Goal: Information Seeking & Learning: Learn about a topic

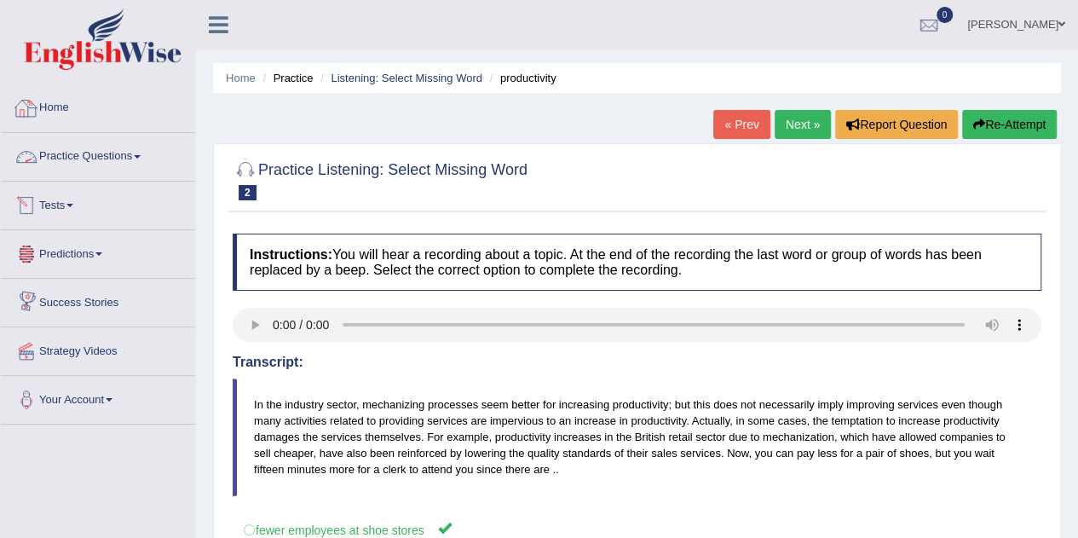
click at [80, 64] on img at bounding box center [103, 39] width 158 height 61
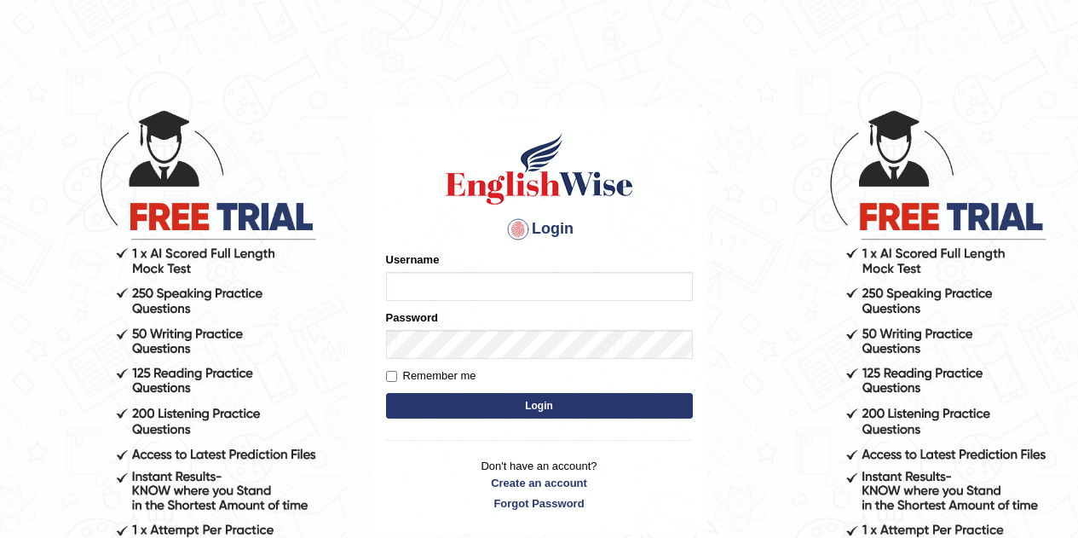
type input "[PERSON_NAME]"
drag, startPoint x: 0, startPoint y: 0, endPoint x: 462, endPoint y: 280, distance: 540.2
click at [462, 280] on input "[PERSON_NAME]" at bounding box center [539, 286] width 307 height 29
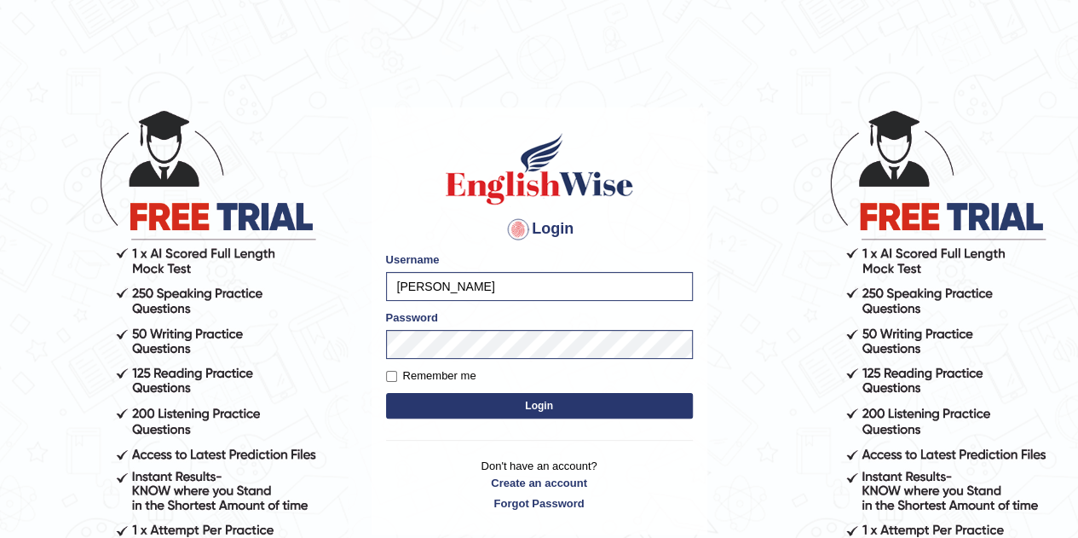
click at [434, 406] on button "Login" at bounding box center [539, 406] width 307 height 26
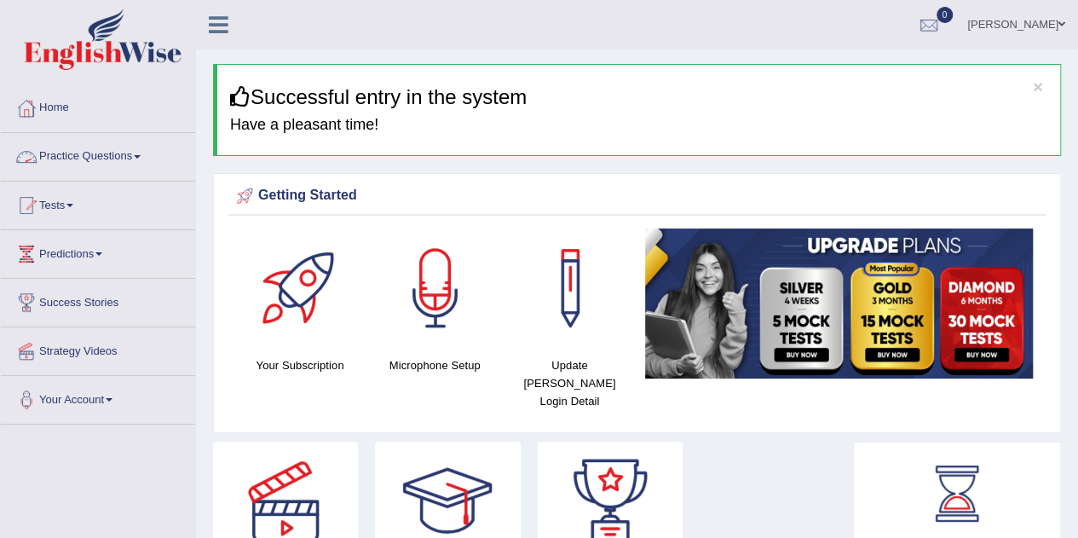
click at [147, 161] on link "Practice Questions" at bounding box center [98, 154] width 194 height 43
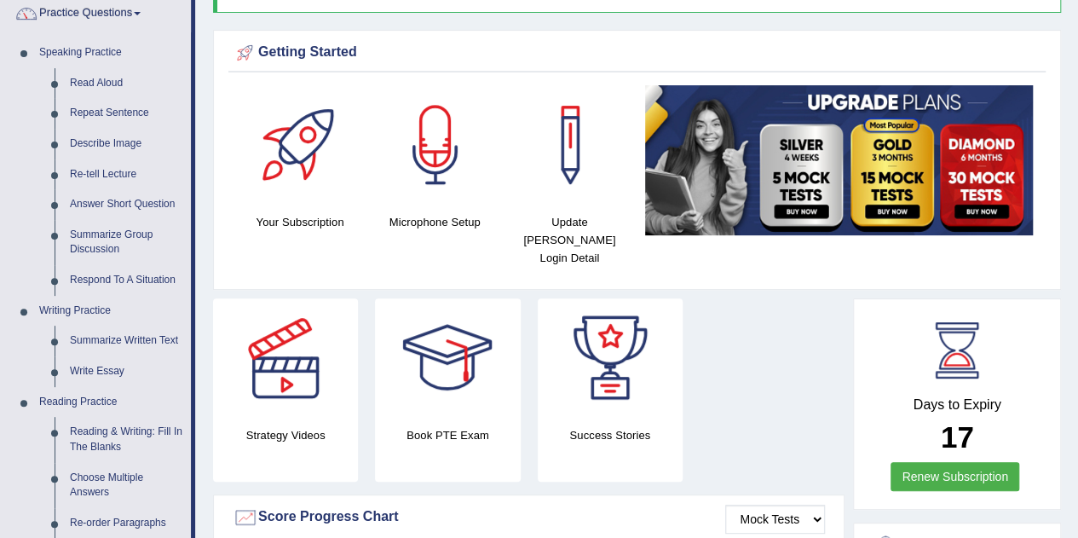
scroll to position [170, 0]
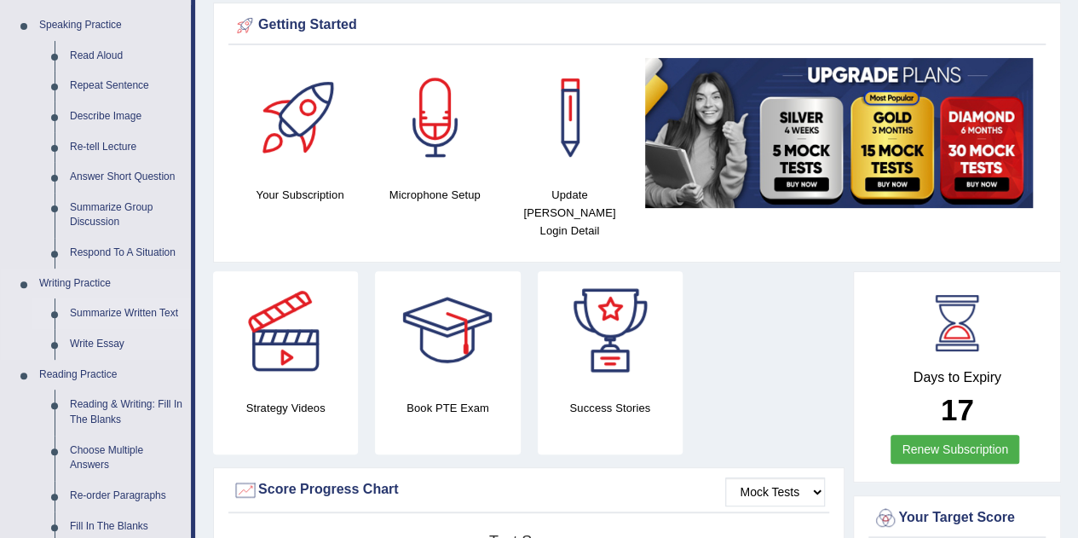
click at [106, 315] on link "Summarize Written Text" at bounding box center [126, 313] width 129 height 31
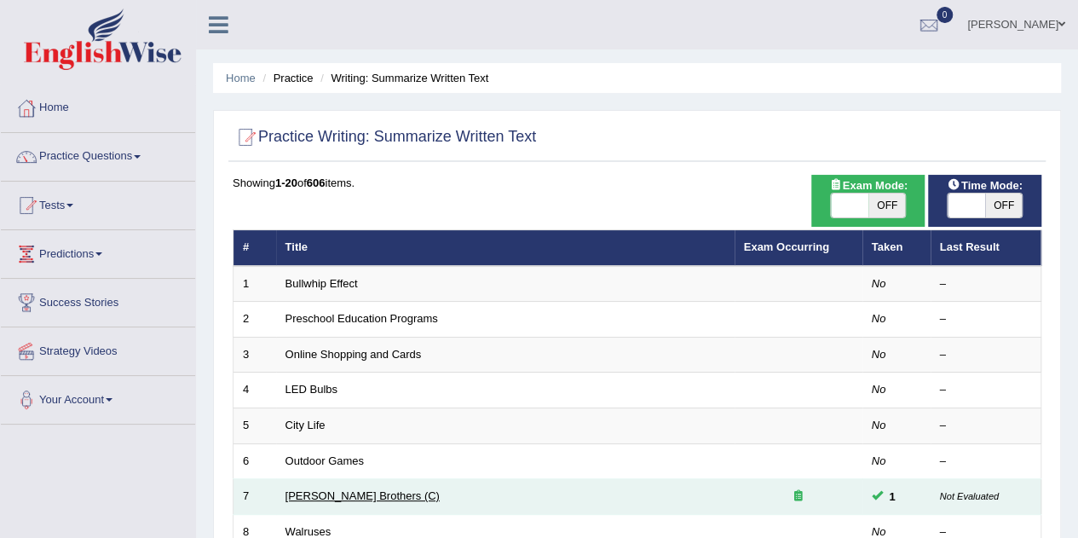
click at [308, 494] on link "[PERSON_NAME] Brothers (C)" at bounding box center [362, 495] width 154 height 13
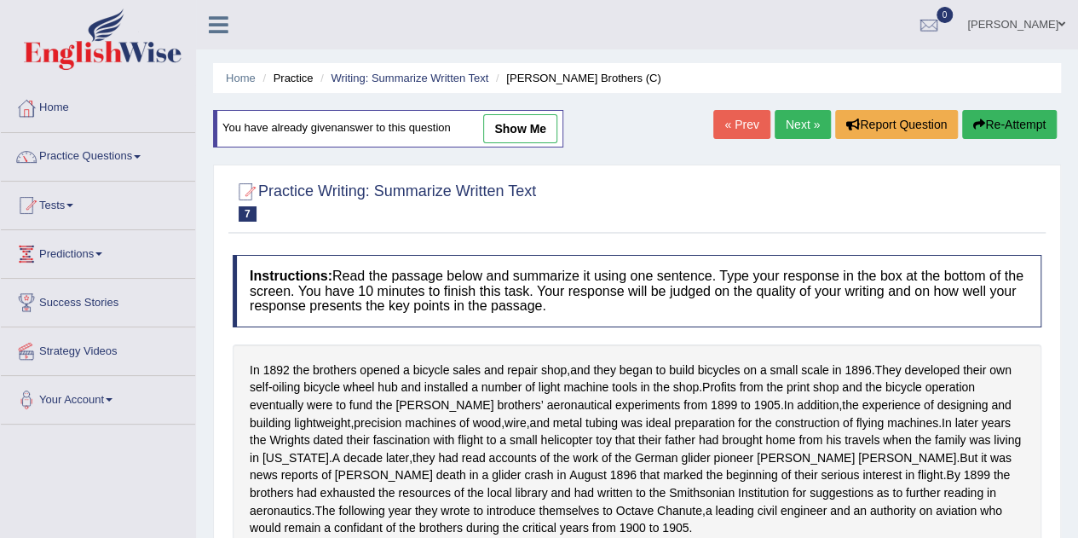
click at [511, 131] on link "show me" at bounding box center [520, 128] width 74 height 29
type textarea "They developed their own self-oiling bicycle wheel hub and installed a number o…"
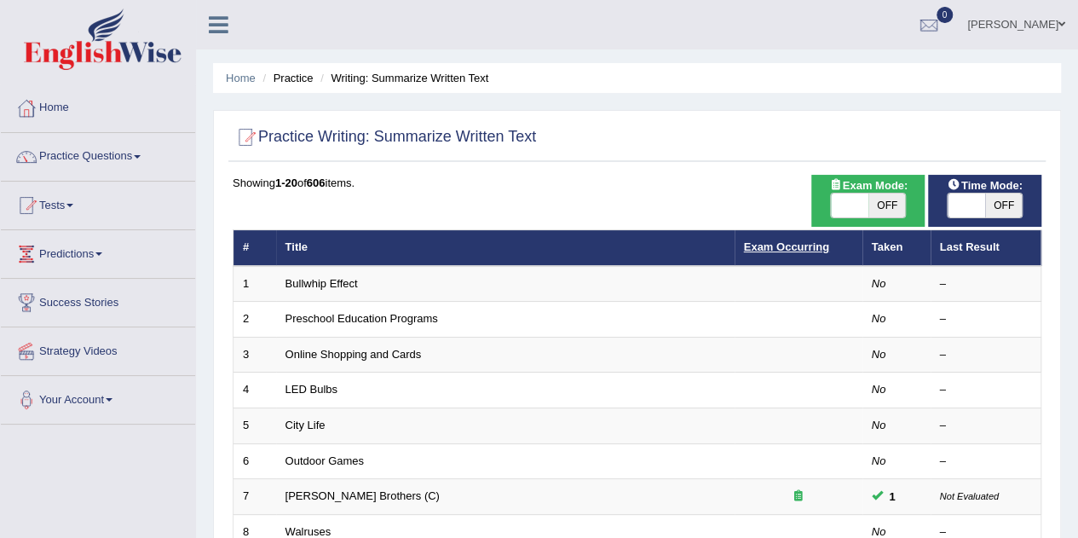
click at [805, 248] on link "Exam Occurring" at bounding box center [786, 246] width 85 height 13
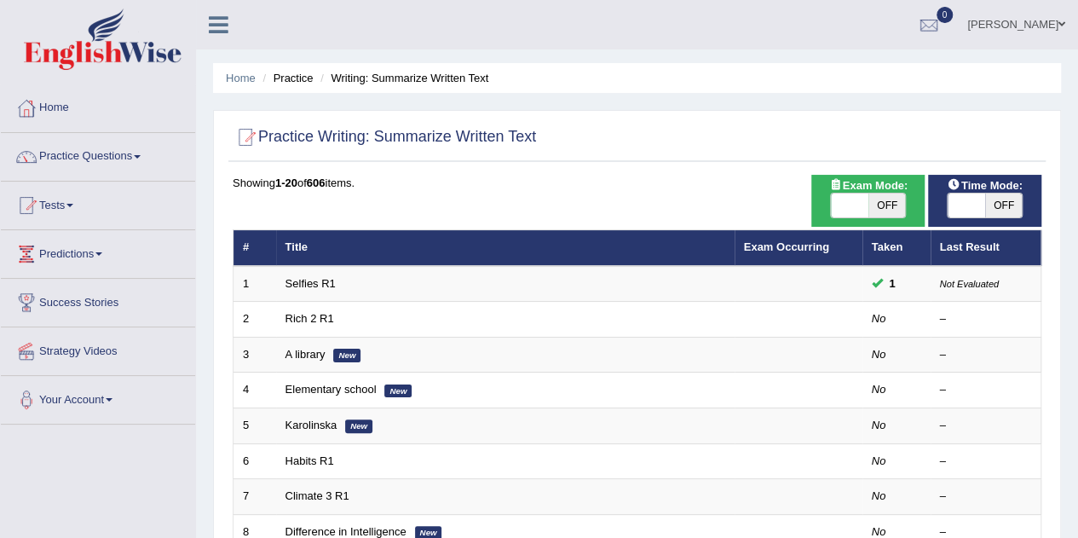
click at [805, 248] on link "Exam Occurring" at bounding box center [786, 246] width 85 height 13
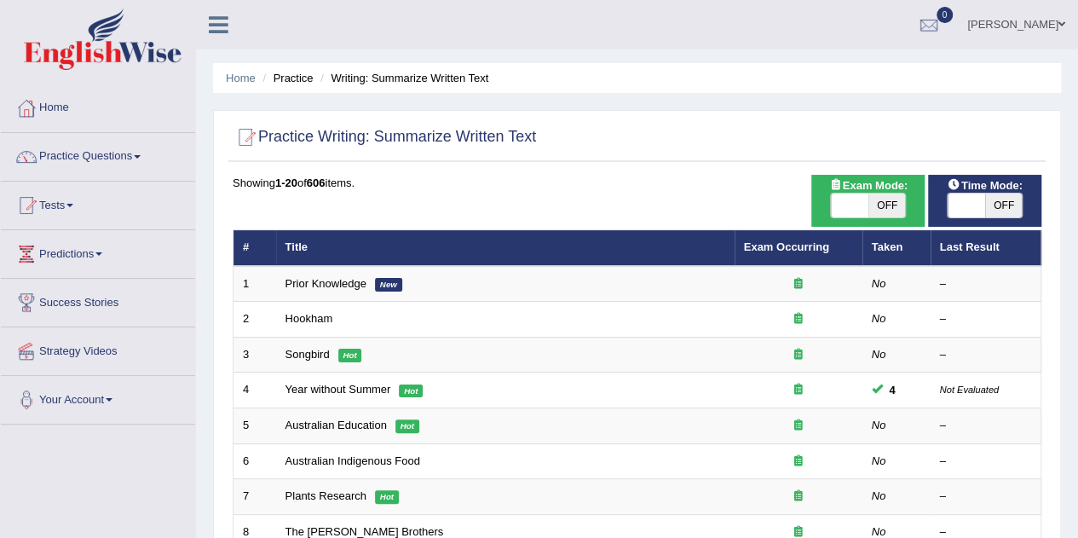
click at [805, 248] on link "Exam Occurring" at bounding box center [786, 246] width 85 height 13
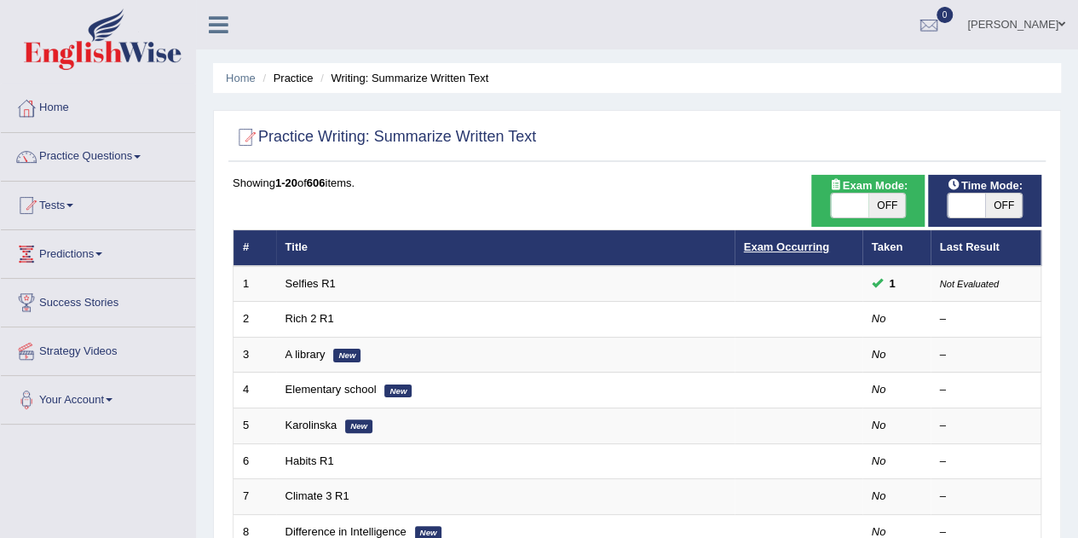
click at [758, 246] on link "Exam Occurring" at bounding box center [786, 246] width 85 height 13
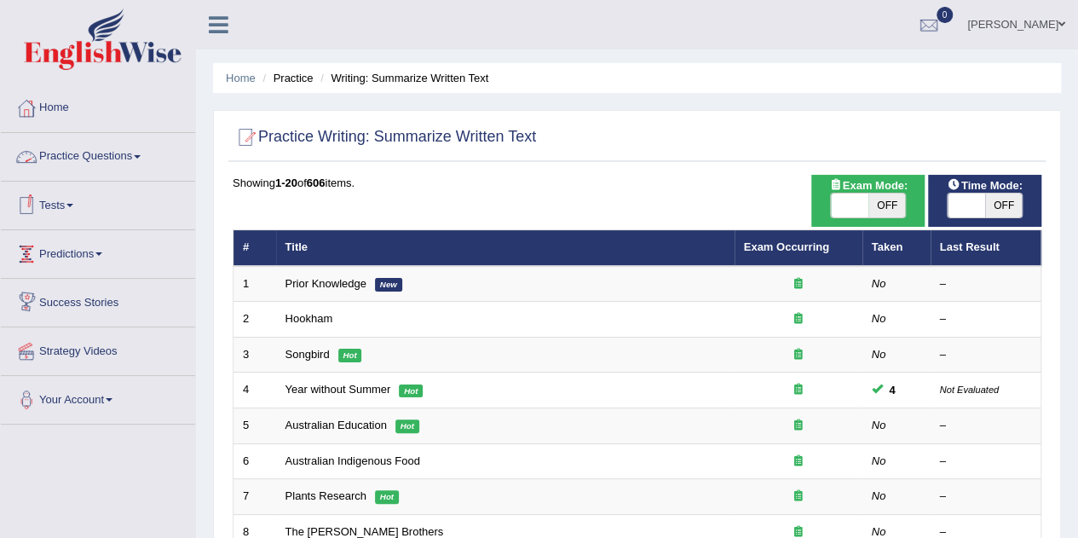
click at [70, 152] on link "Practice Questions" at bounding box center [98, 154] width 194 height 43
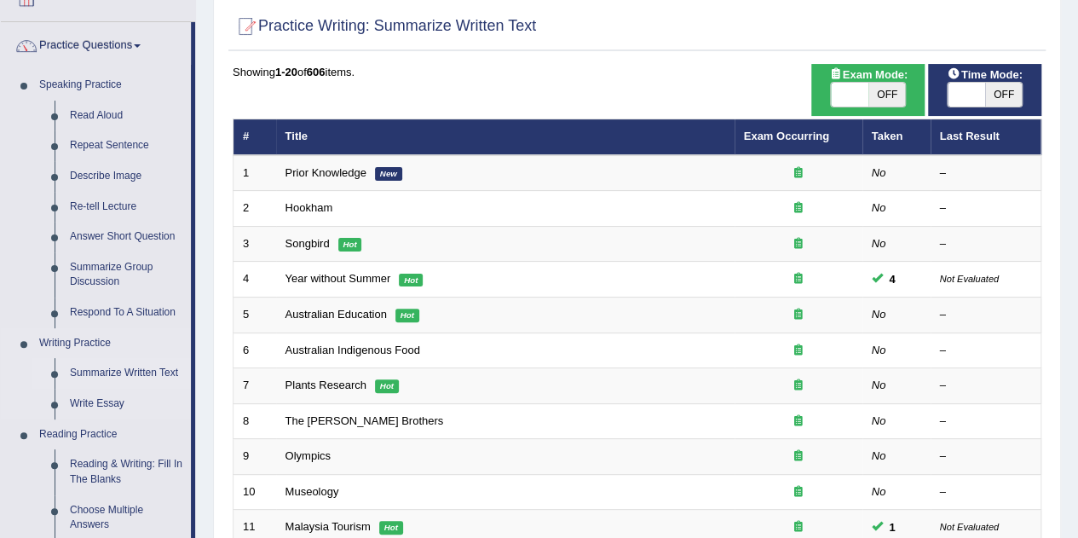
scroll to position [85, 0]
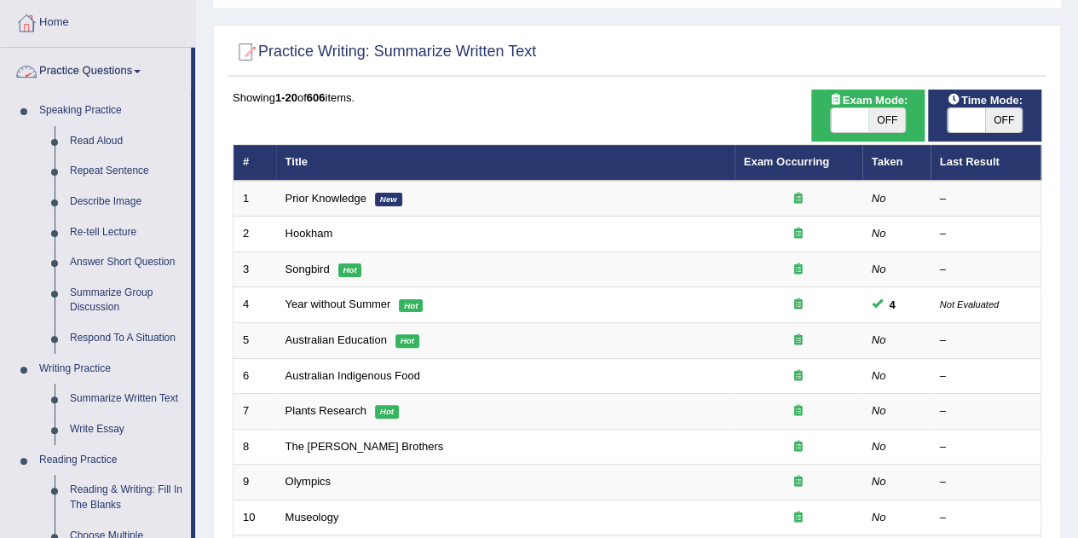
click at [109, 75] on link "Practice Questions" at bounding box center [96, 69] width 190 height 43
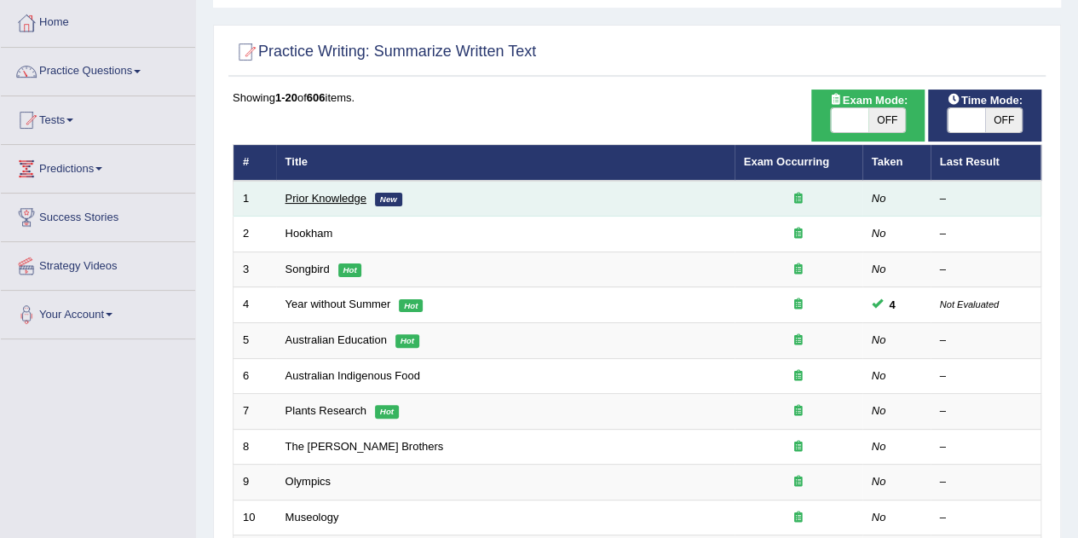
click at [311, 200] on link "Prior Knowledge" at bounding box center [325, 198] width 81 height 13
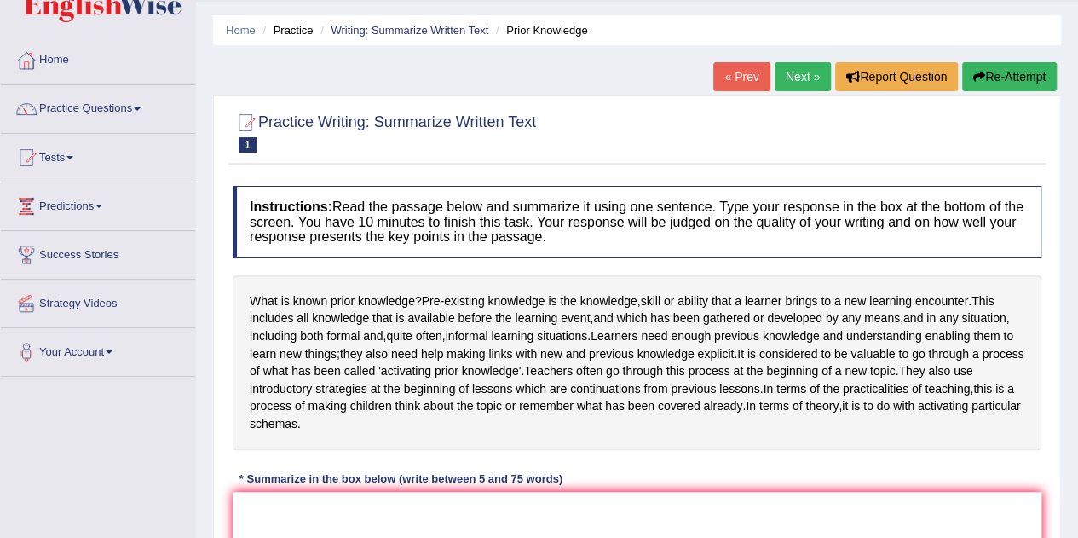
scroll to position [85, 0]
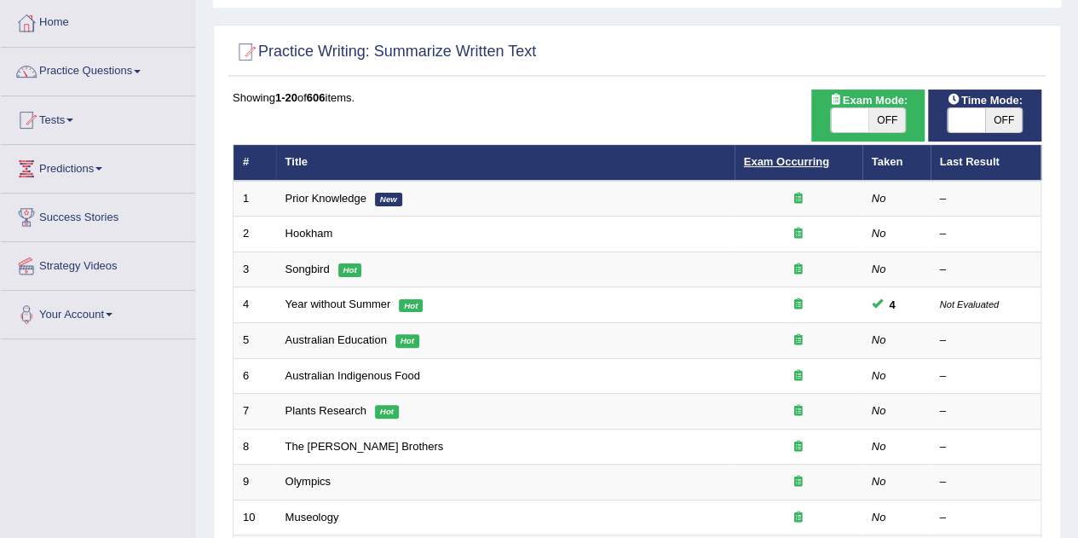
click at [783, 158] on link "Exam Occurring" at bounding box center [786, 161] width 85 height 13
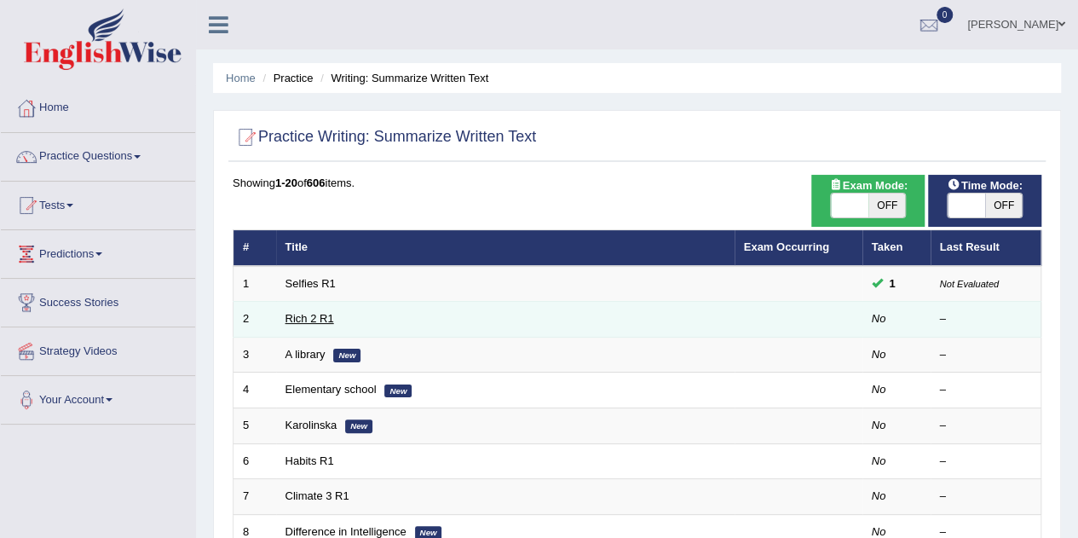
click at [291, 323] on link "Rich 2 R1" at bounding box center [309, 318] width 49 height 13
click at [303, 314] on link "Rich 2 R1" at bounding box center [309, 318] width 49 height 13
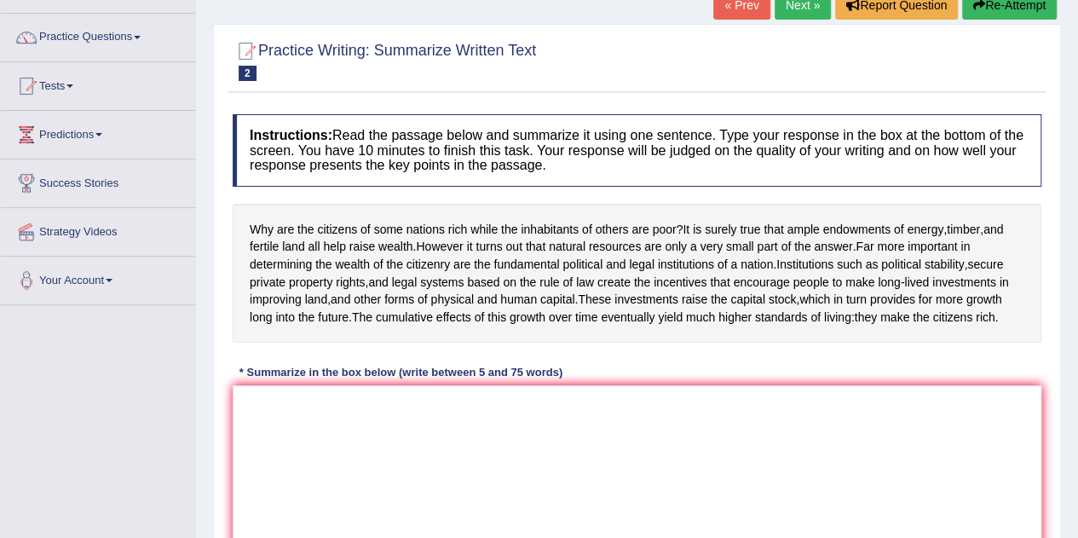
scroll to position [170, 0]
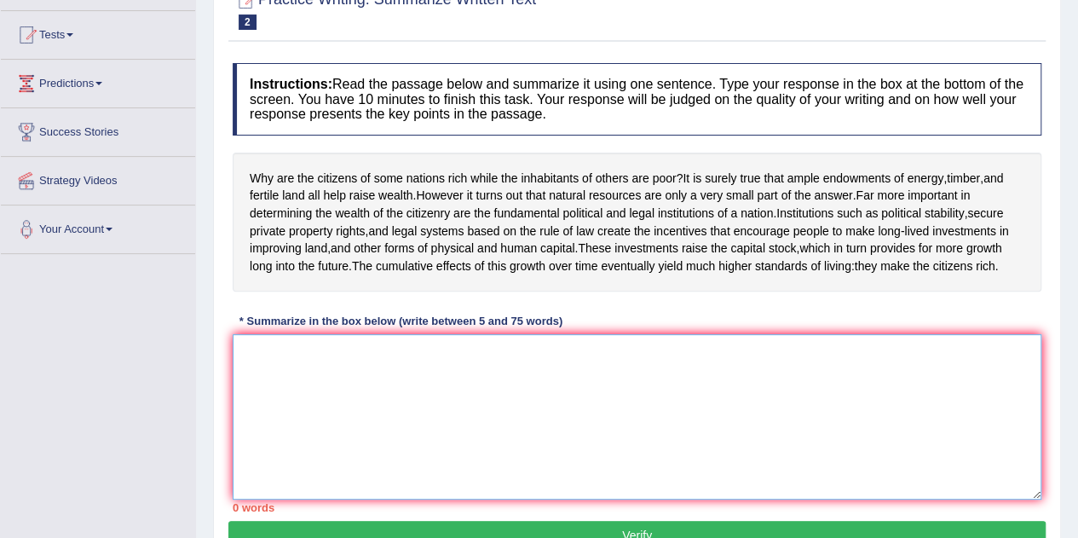
click at [419, 390] on textarea at bounding box center [637, 416] width 809 height 165
type textarea "T"
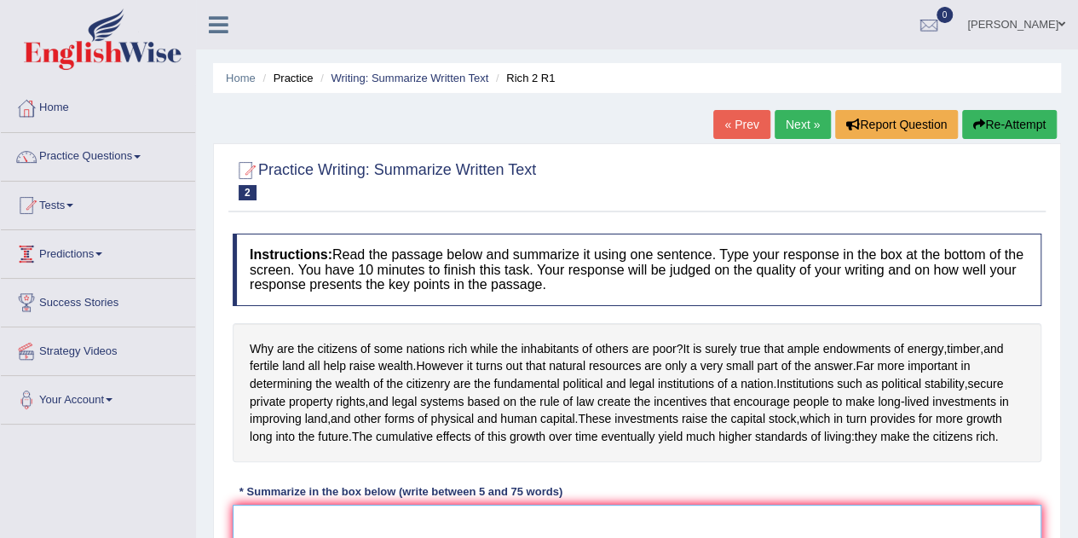
scroll to position [0, 0]
click at [95, 171] on link "Practice Questions" at bounding box center [98, 154] width 194 height 43
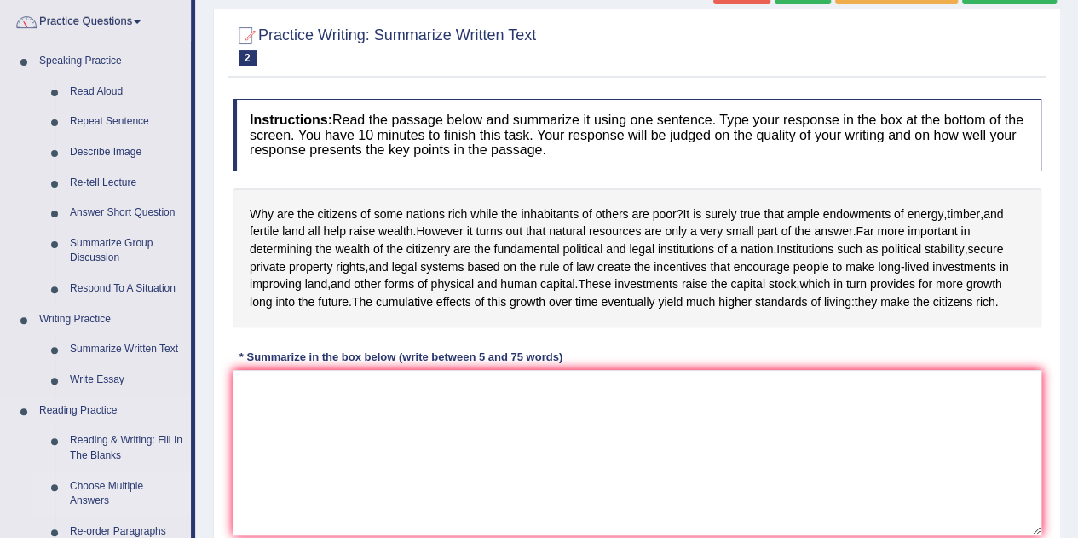
scroll to position [170, 0]
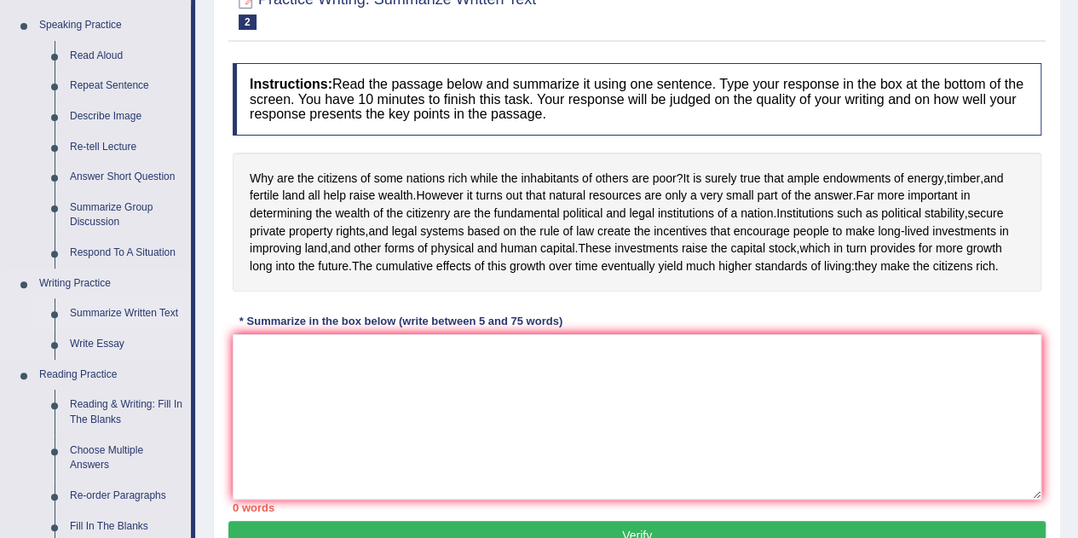
click at [104, 317] on link "Summarize Written Text" at bounding box center [126, 313] width 129 height 31
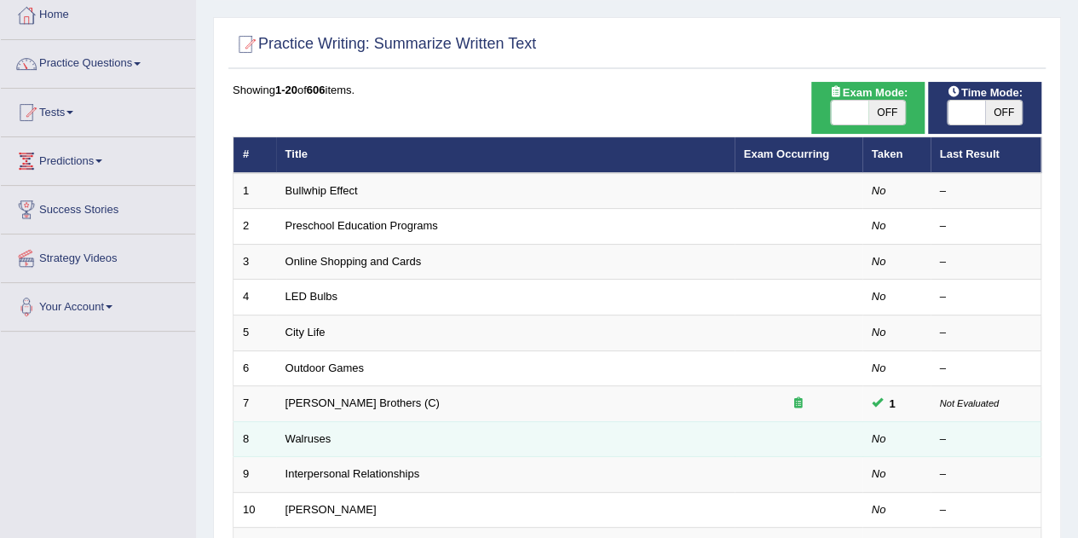
scroll to position [170, 0]
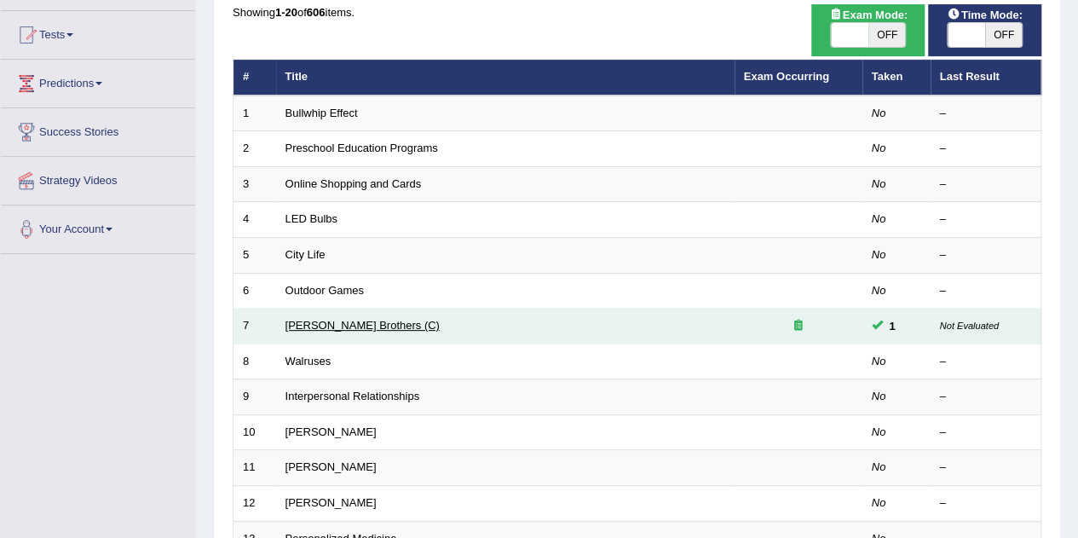
click at [377, 320] on link "[PERSON_NAME] Brothers (C)" at bounding box center [362, 325] width 154 height 13
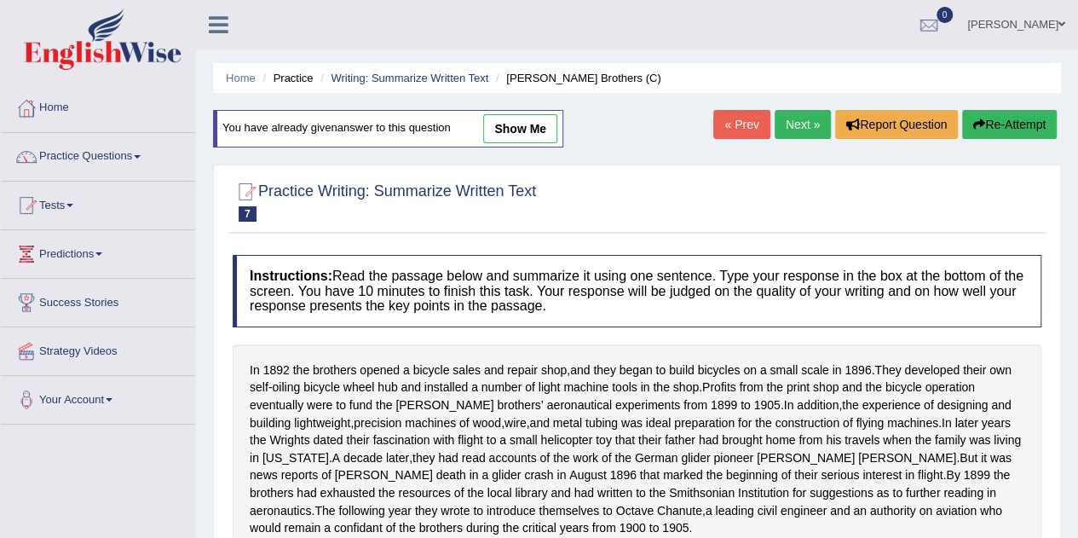
click at [537, 122] on link "show me" at bounding box center [520, 128] width 74 height 29
type textarea "They developed their own self-oiling bicycle wheel hub and installed a number o…"
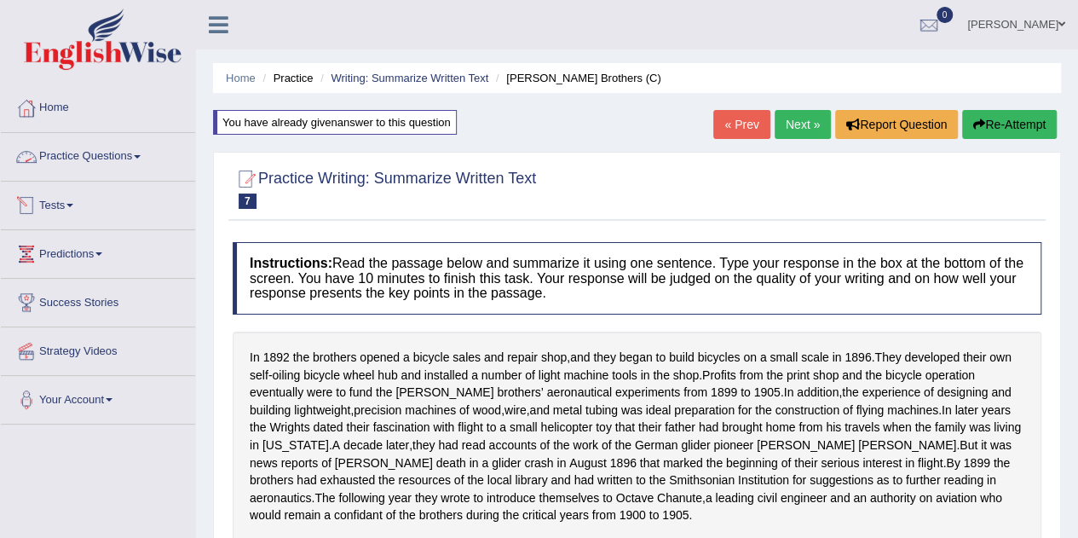
click at [66, 147] on link "Practice Questions" at bounding box center [98, 154] width 194 height 43
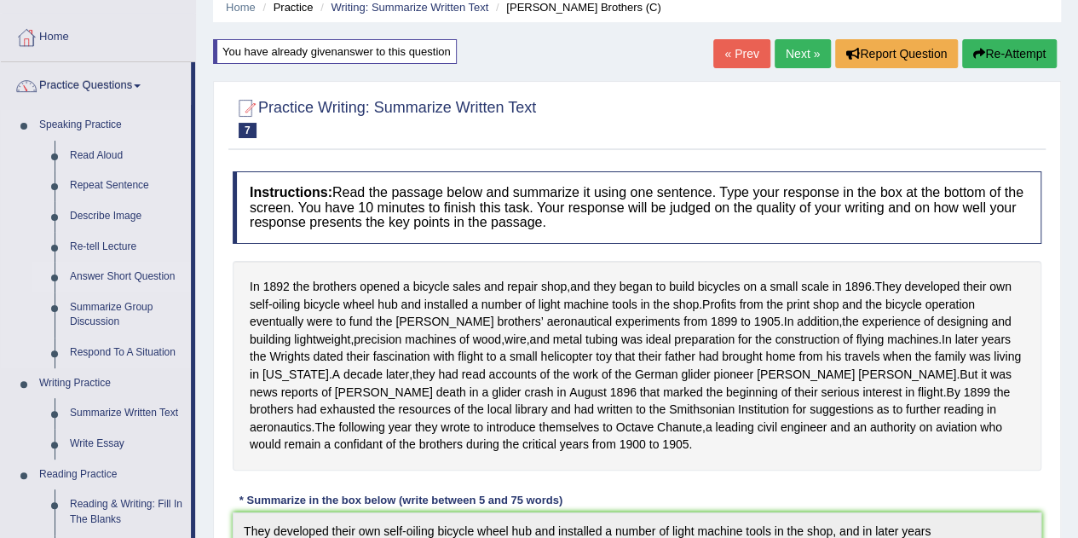
scroll to position [170, 0]
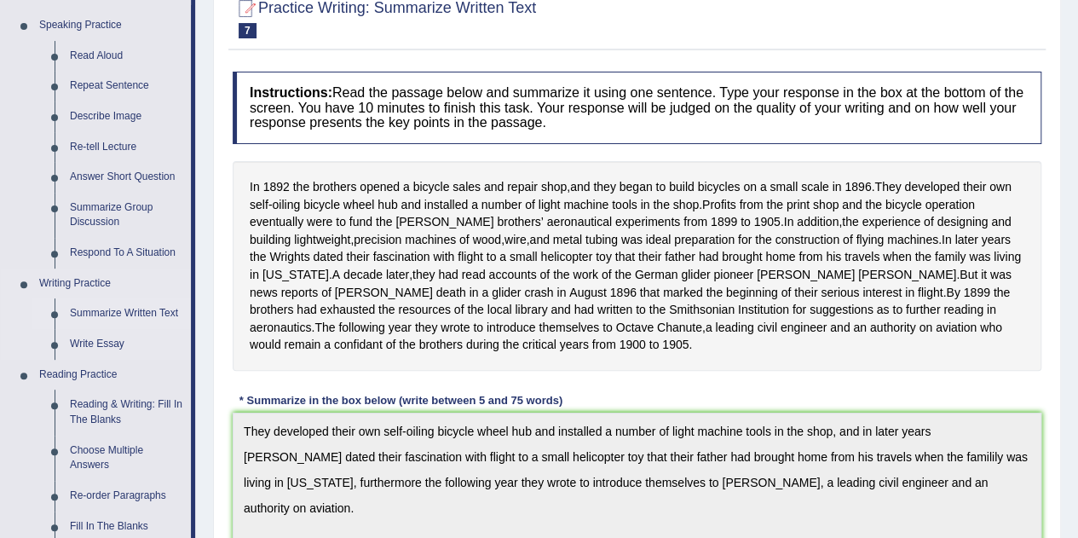
click at [100, 319] on link "Summarize Written Text" at bounding box center [126, 313] width 129 height 31
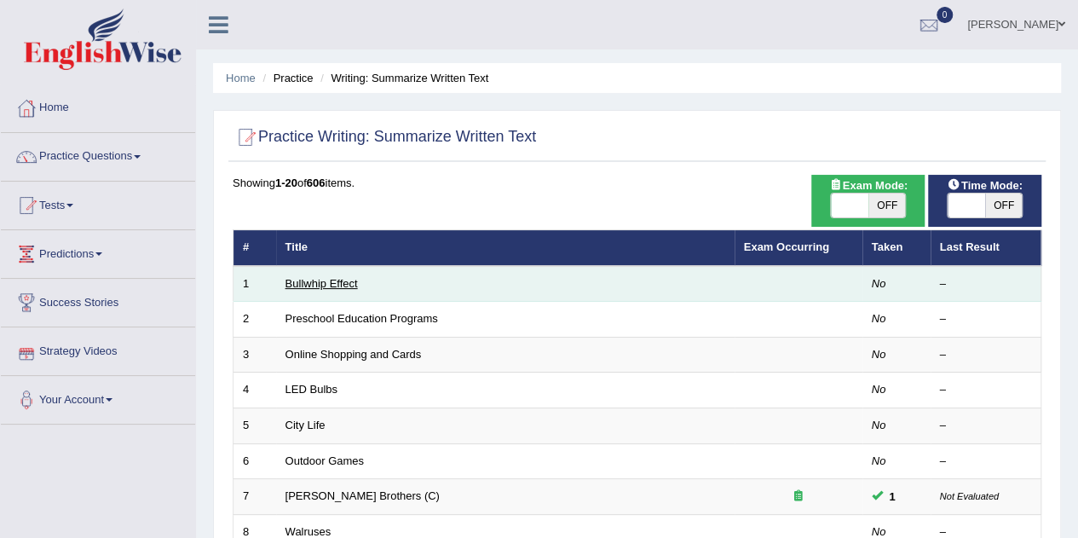
click at [299, 282] on link "Bullwhip Effect" at bounding box center [321, 283] width 72 height 13
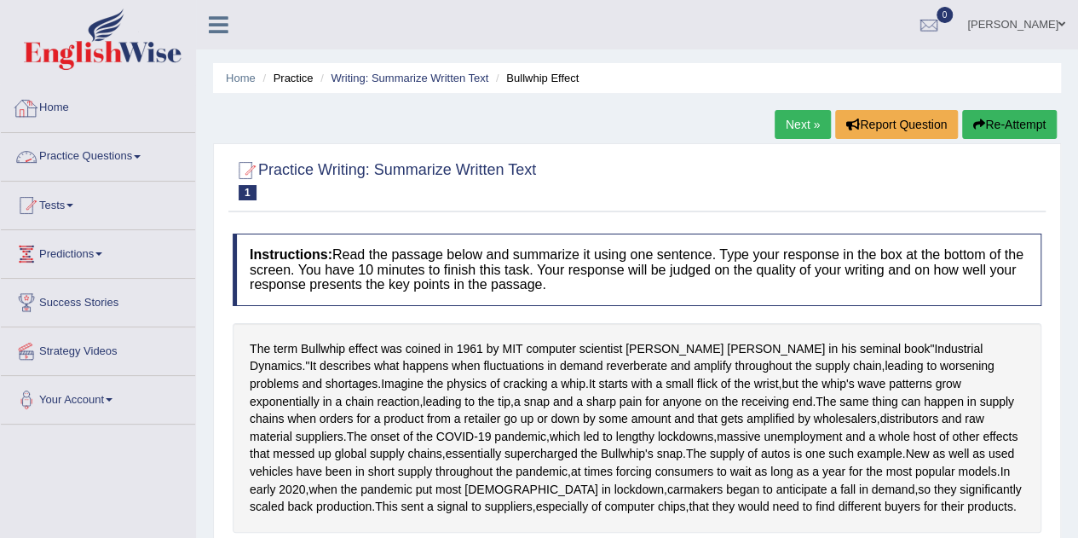
click at [69, 159] on link "Practice Questions" at bounding box center [98, 154] width 194 height 43
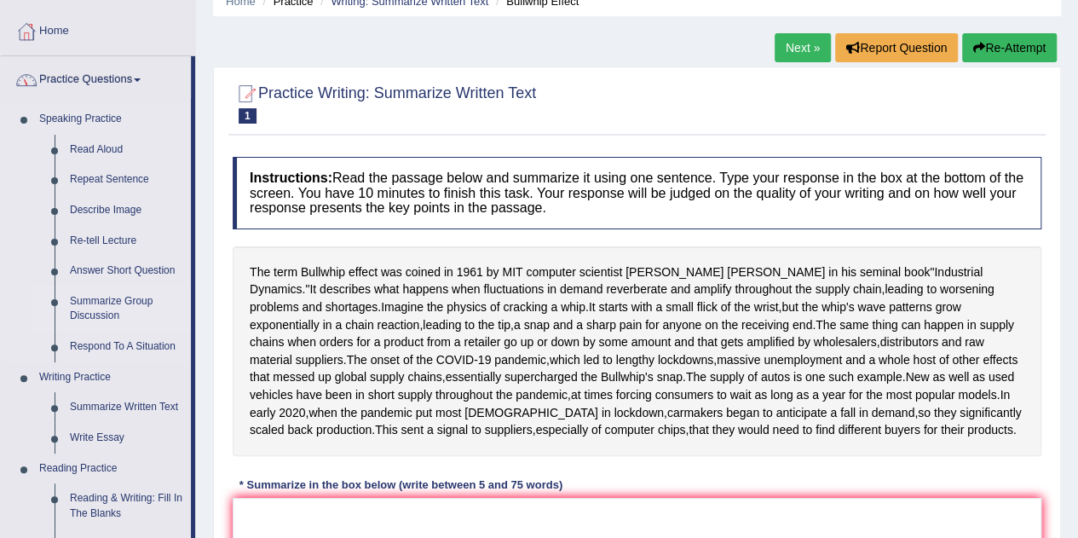
scroll to position [170, 0]
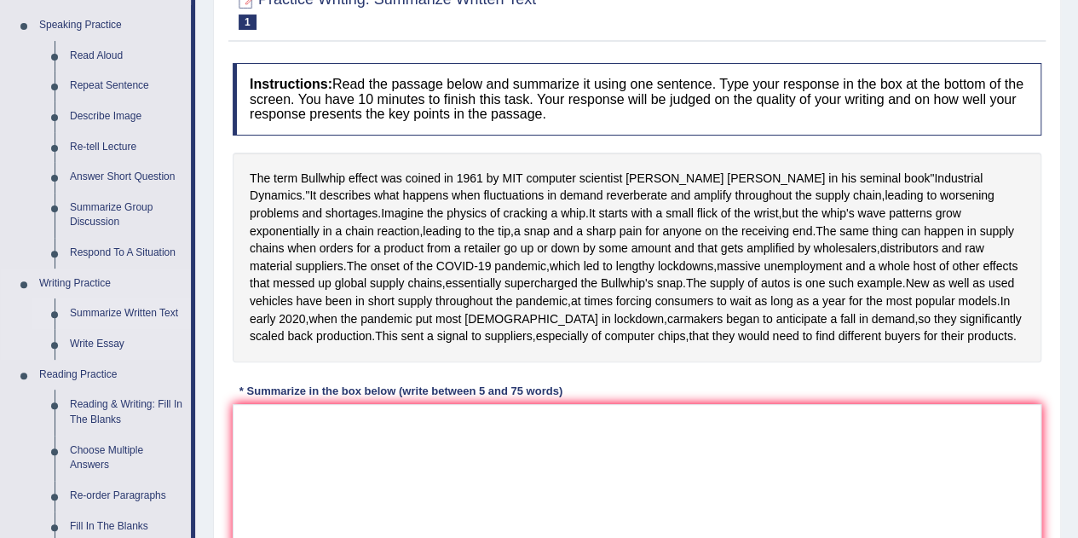
click at [100, 321] on link "Summarize Written Text" at bounding box center [126, 313] width 129 height 31
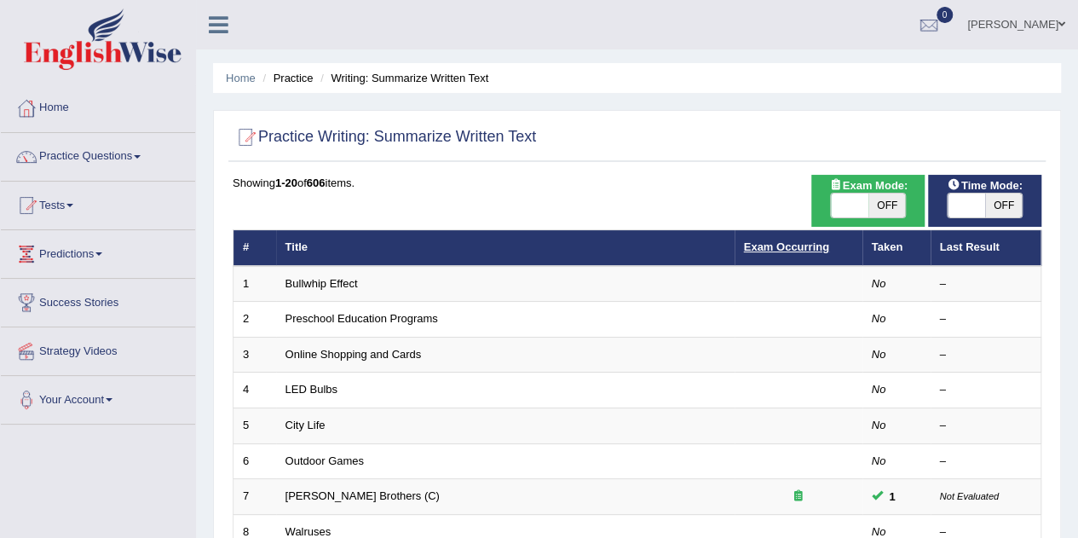
click at [819, 250] on link "Exam Occurring" at bounding box center [786, 246] width 85 height 13
